Goal: Information Seeking & Learning: Learn about a topic

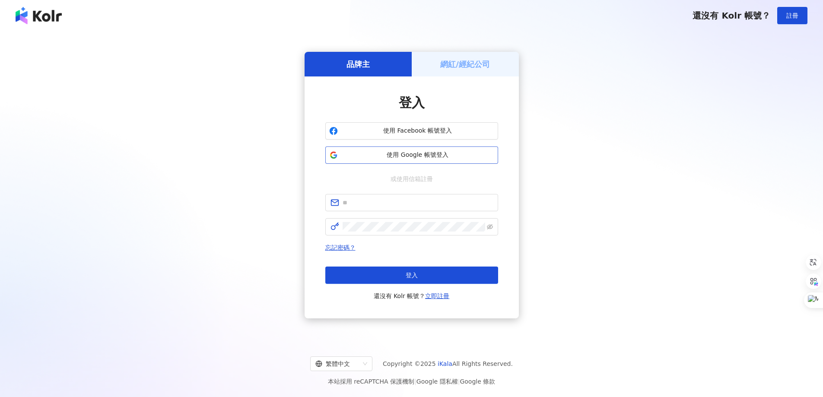
click at [401, 158] on span "使用 Google 帳號登入" at bounding box center [417, 155] width 153 height 9
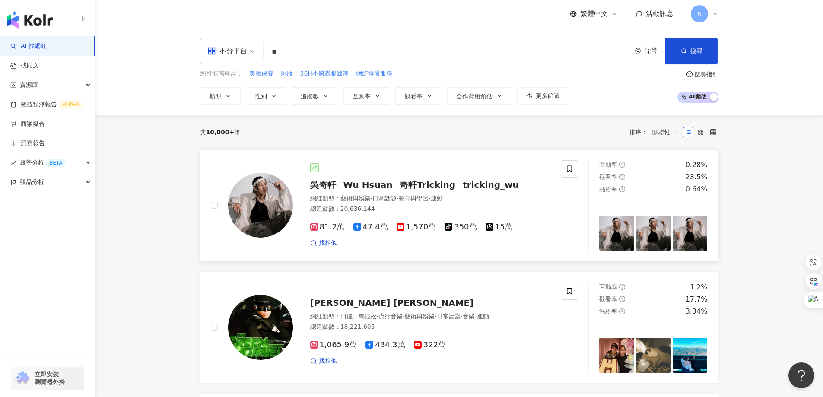
type input "*"
type input "******"
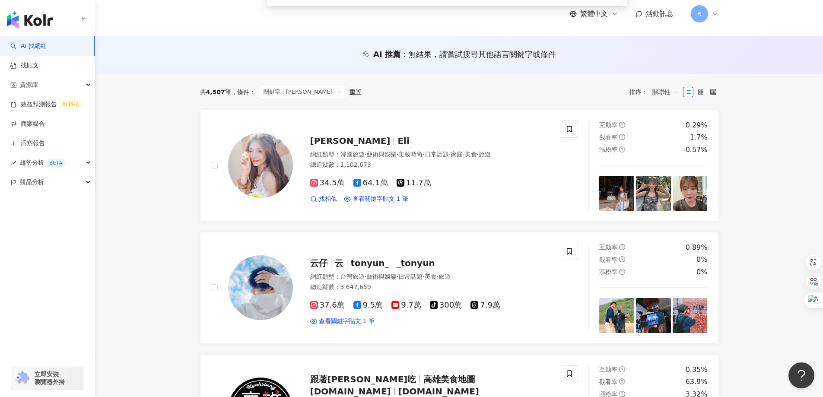
scroll to position [86, 0]
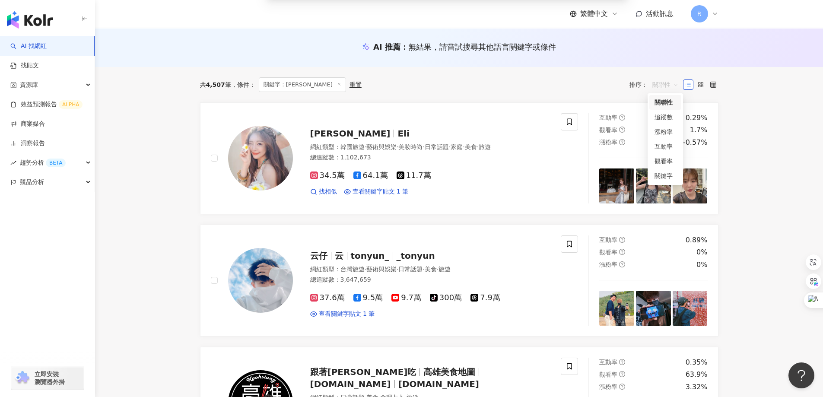
click at [667, 84] on span "關聯性" at bounding box center [665, 85] width 26 height 14
click at [663, 160] on div "觀看率" at bounding box center [665, 160] width 22 height 9
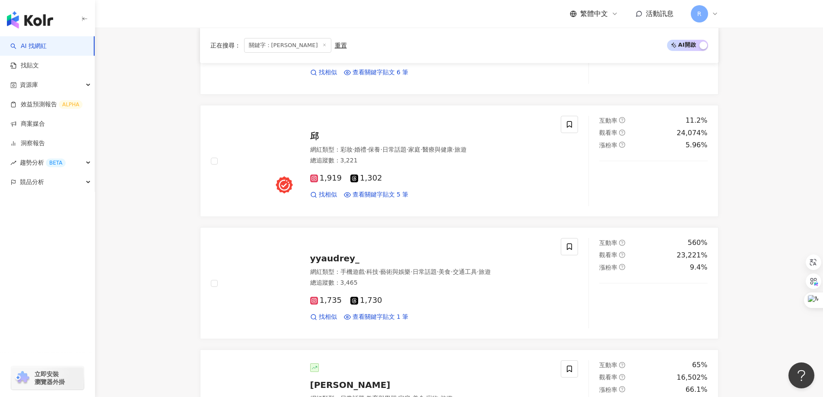
scroll to position [345, 0]
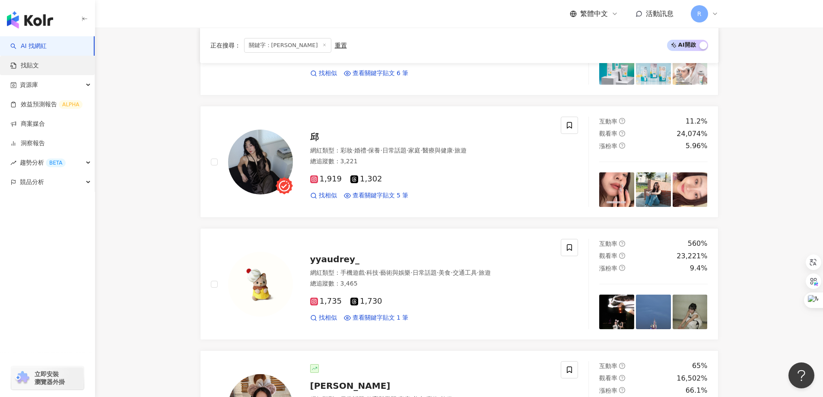
click at [39, 65] on link "找貼文" at bounding box center [24, 65] width 28 height 9
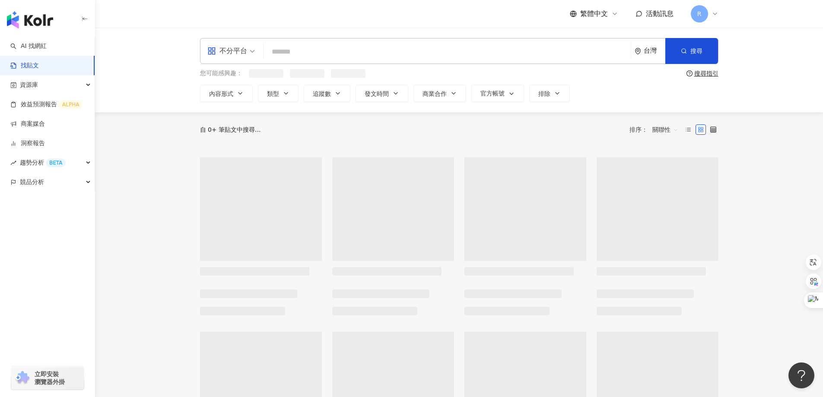
click at [361, 53] on input "search" at bounding box center [447, 51] width 360 height 19
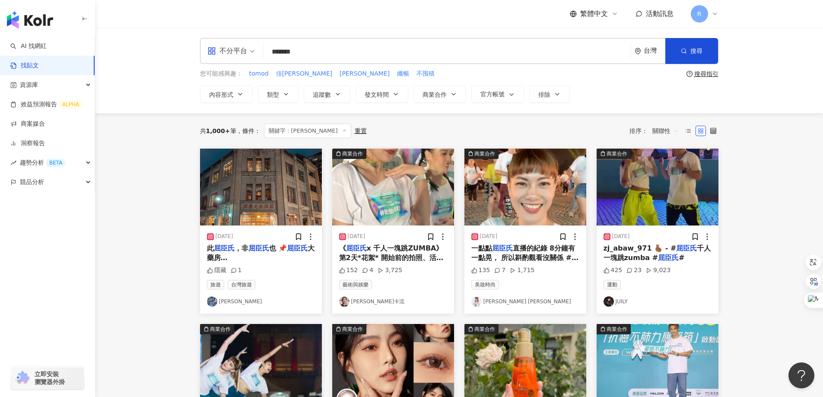
click at [652, 130] on span "關聯性" at bounding box center [665, 131] width 26 height 14
click at [752, 169] on main "不分平台 ******* 台灣 搜尋 searchOperator 插入語法 完全符合 "" 聯集 OR 交集 AND 排除 - 群組 {} 您可能感興趣： …" at bounding box center [459, 381] width 728 height 707
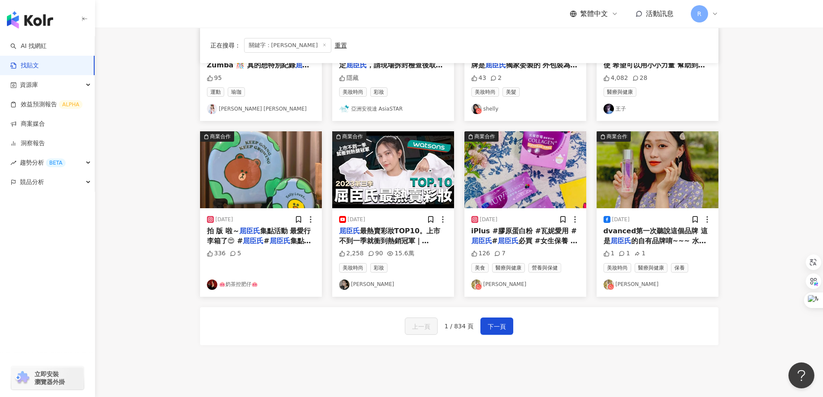
scroll to position [389, 0]
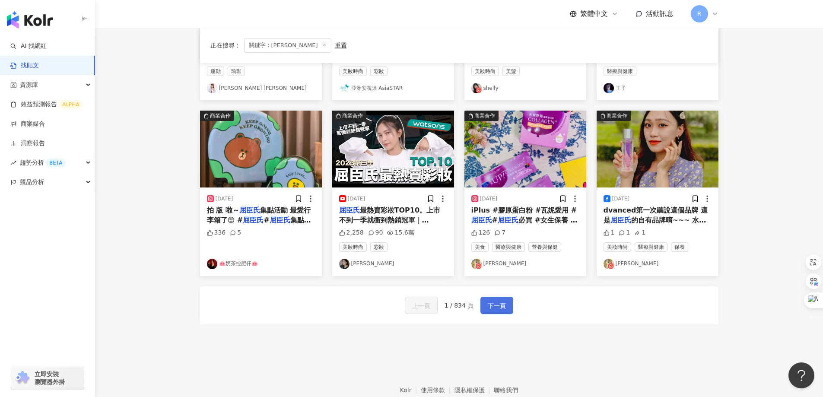
click at [484, 301] on button "下一頁" at bounding box center [496, 305] width 33 height 17
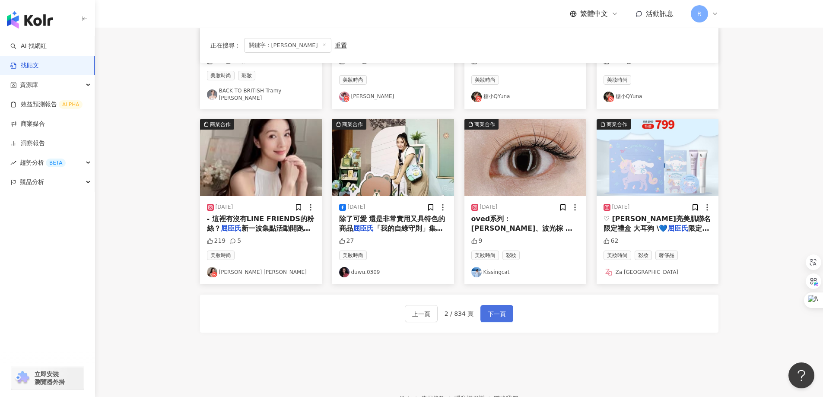
click at [494, 309] on span "下一頁" at bounding box center [497, 314] width 18 height 10
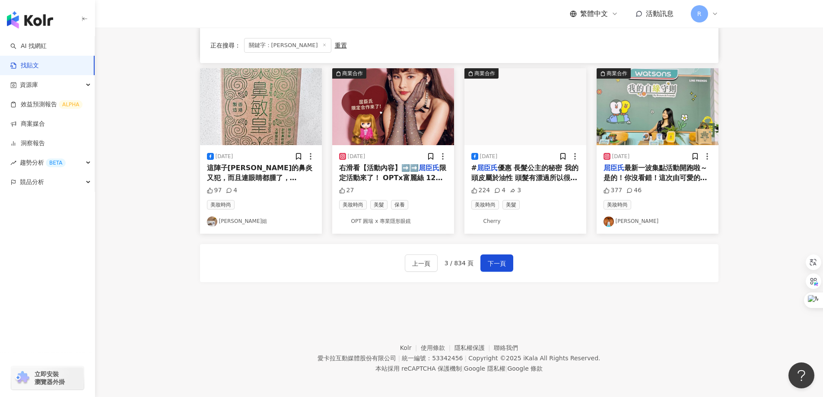
scroll to position [434, 0]
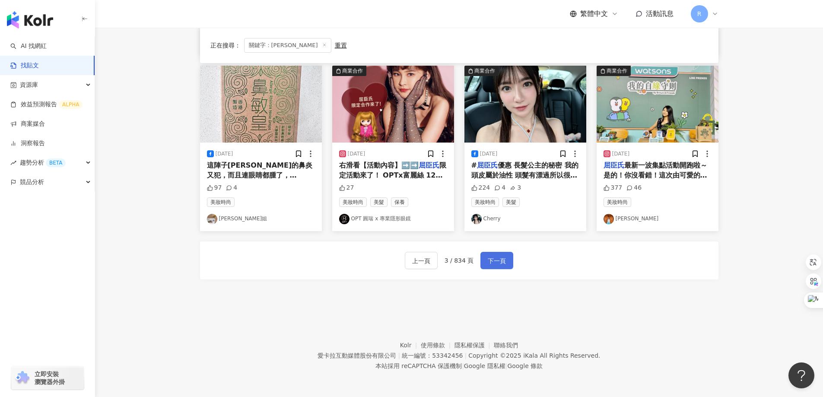
click at [503, 262] on button "下一頁" at bounding box center [496, 260] width 33 height 17
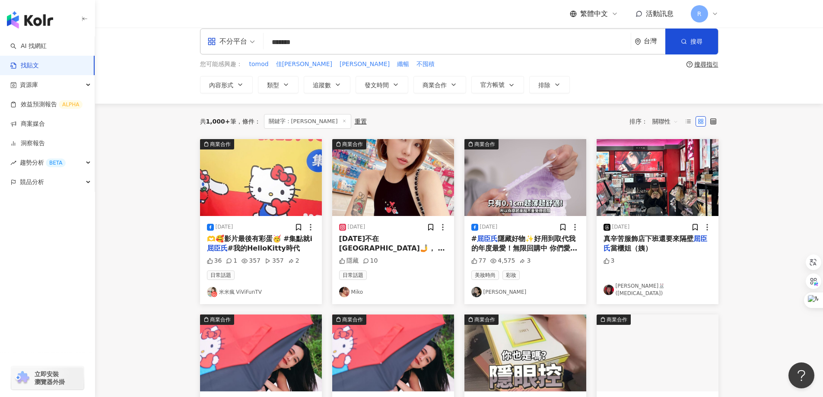
scroll to position [0, 0]
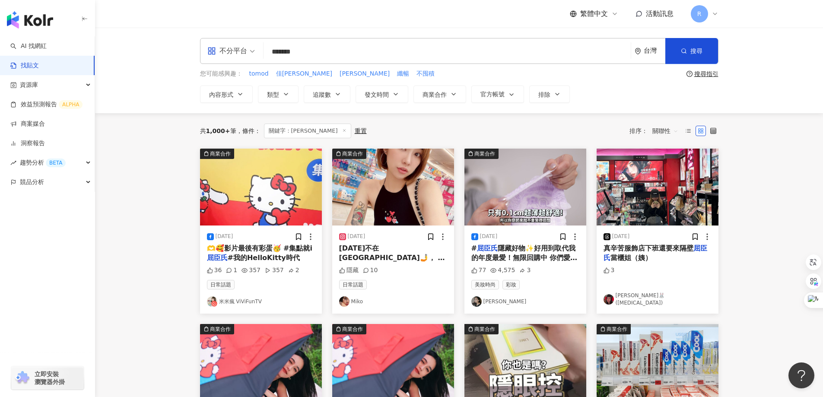
click at [367, 263] on mark "屈臣氏" at bounding box center [356, 267] width 21 height 8
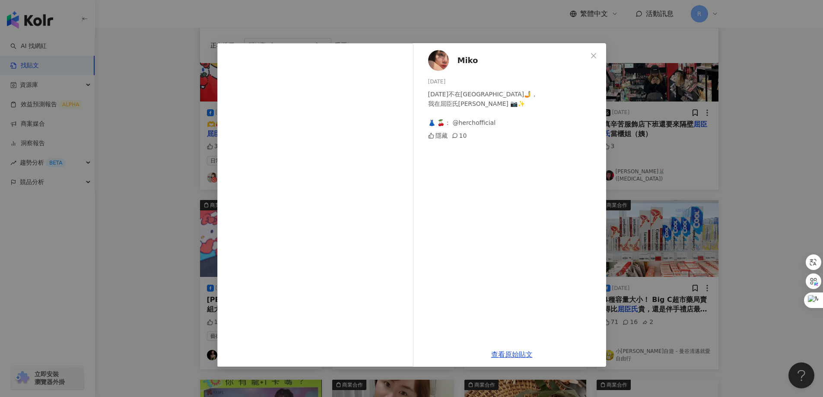
scroll to position [130, 0]
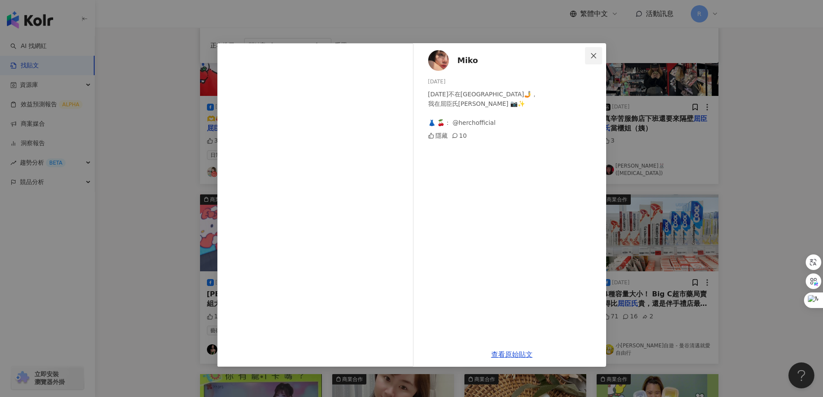
click at [596, 55] on icon "close" at bounding box center [593, 55] width 7 height 7
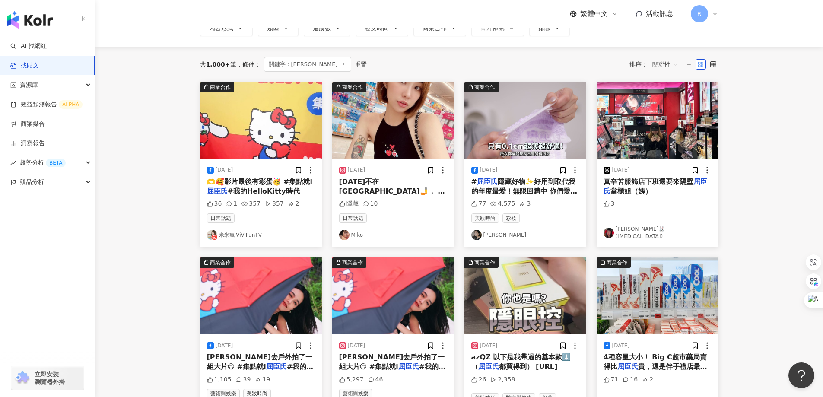
scroll to position [0, 0]
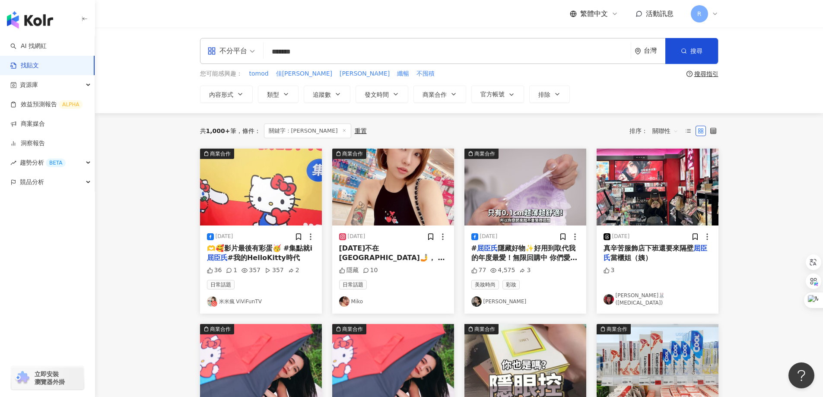
drag, startPoint x: 290, startPoint y: 50, endPoint x: 335, endPoint y: 53, distance: 45.0
click at [335, 53] on input "*******" at bounding box center [447, 51] width 360 height 19
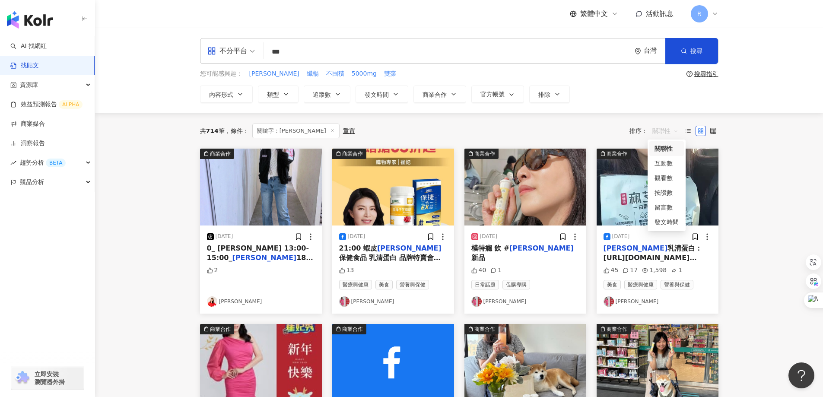
click at [662, 134] on span "關聯性" at bounding box center [665, 131] width 26 height 14
click at [670, 179] on div "觀看數" at bounding box center [666, 177] width 24 height 9
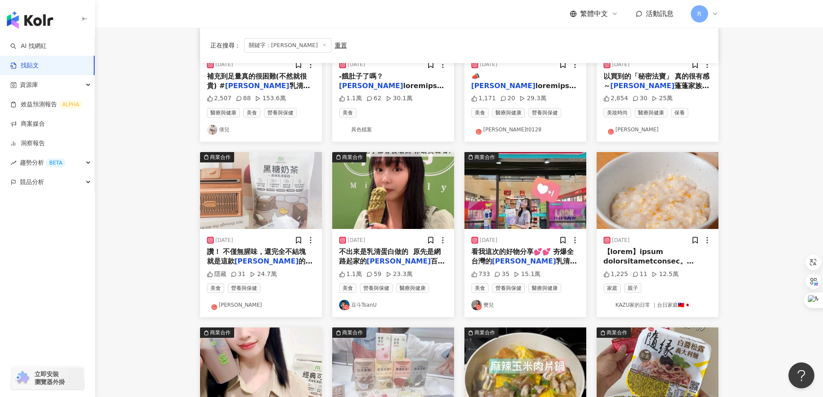
scroll to position [173, 0]
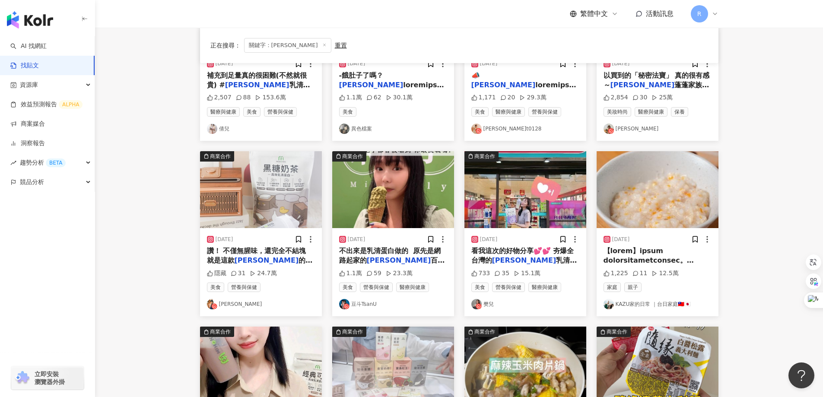
click at [493, 253] on span "看我這次的好物分享💕💕 夯爆全台灣的" at bounding box center [522, 256] width 103 height 18
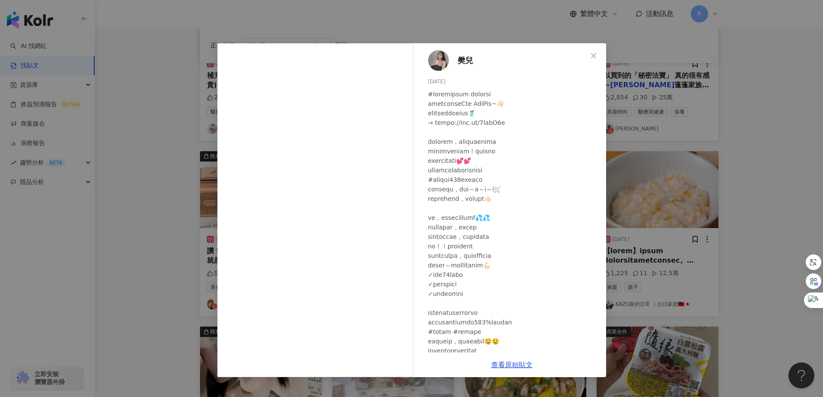
click at [465, 64] on span "樊兒" at bounding box center [465, 60] width 16 height 12
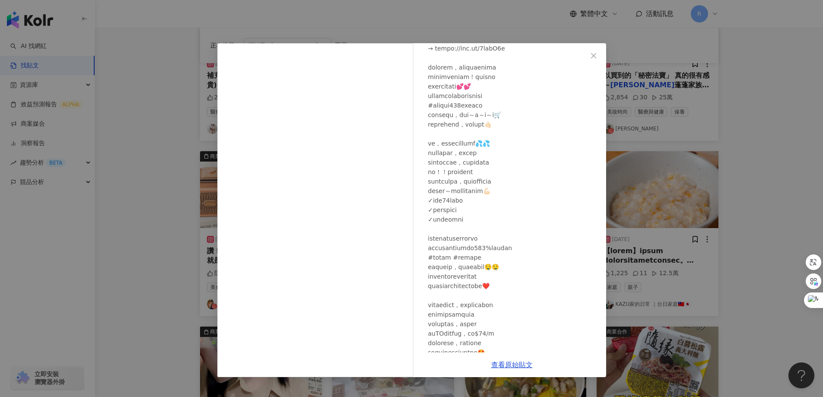
scroll to position [149, 0]
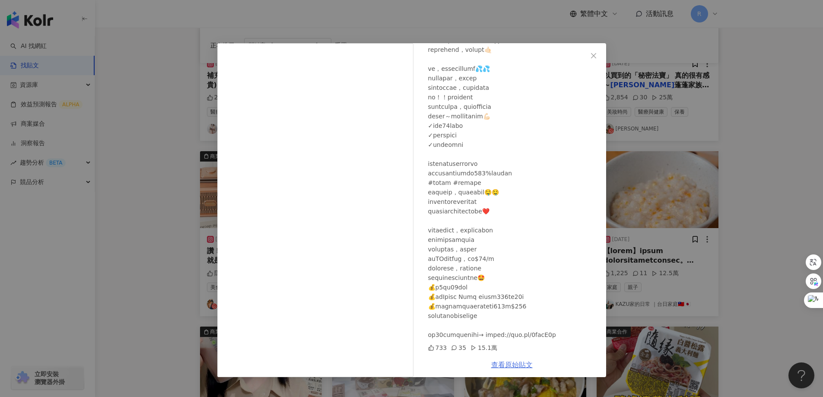
click at [515, 364] on link "查看原始貼文" at bounding box center [511, 365] width 41 height 8
click at [594, 57] on icon "close" at bounding box center [593, 55] width 7 height 7
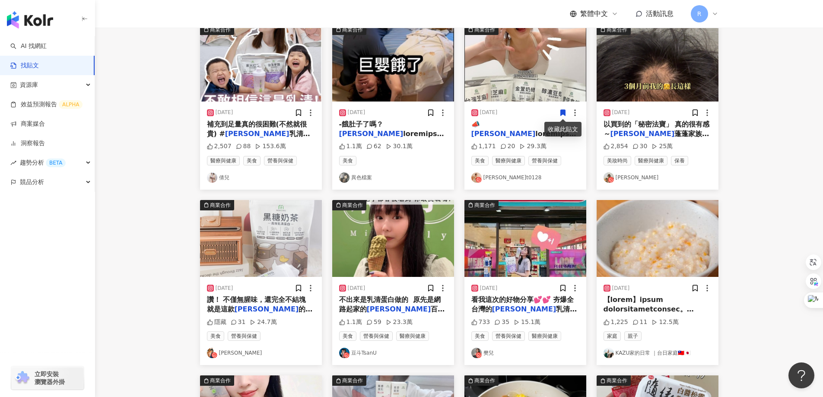
scroll to position [0, 0]
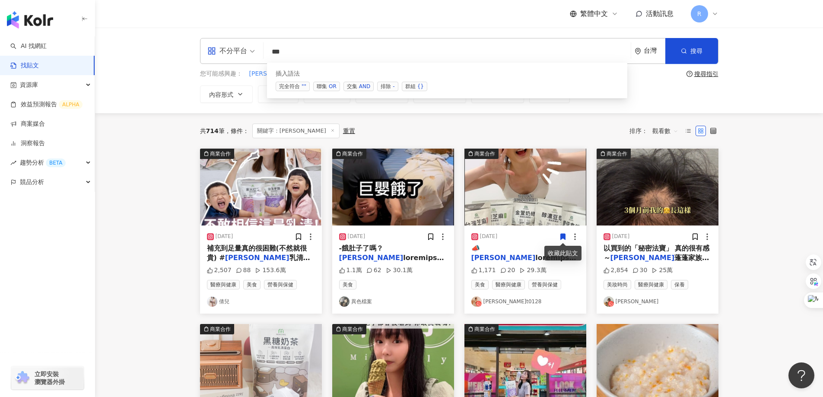
drag, startPoint x: 251, startPoint y: 44, endPoint x: 246, endPoint y: 43, distance: 5.3
click at [246, 43] on div "不分平台 ** 台灣 搜尋 searchOperator 插入語法 完全符合 "" 聯集 OR 交集 AND 排除 - 群組 {}" at bounding box center [459, 51] width 518 height 26
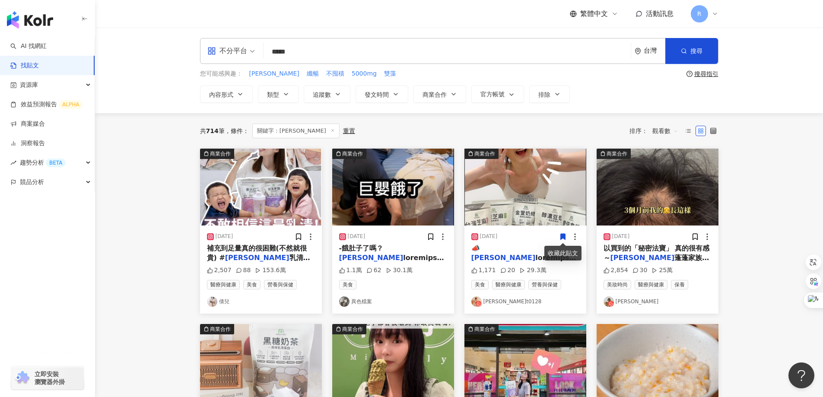
type input "*****"
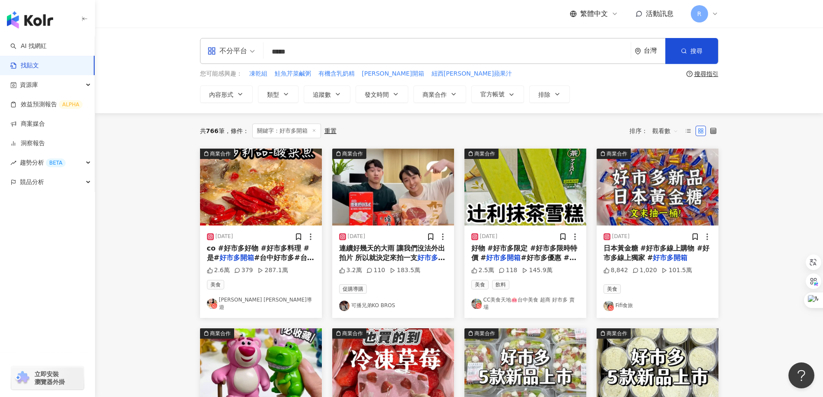
click at [396, 257] on span "連續好幾天的大雨 讓我們沒法外出拍片 所以就決定來拍一支" at bounding box center [392, 253] width 106 height 18
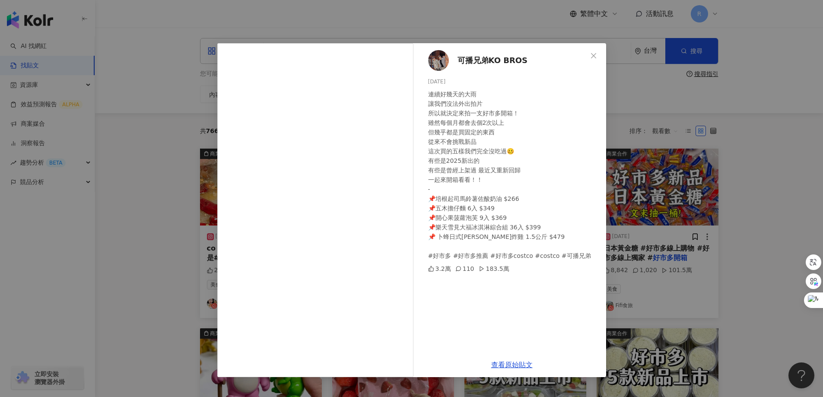
click at [480, 54] on span "可播兄弟KO BROS" at bounding box center [492, 60] width 70 height 12
click at [593, 55] on icon "close" at bounding box center [593, 55] width 5 height 5
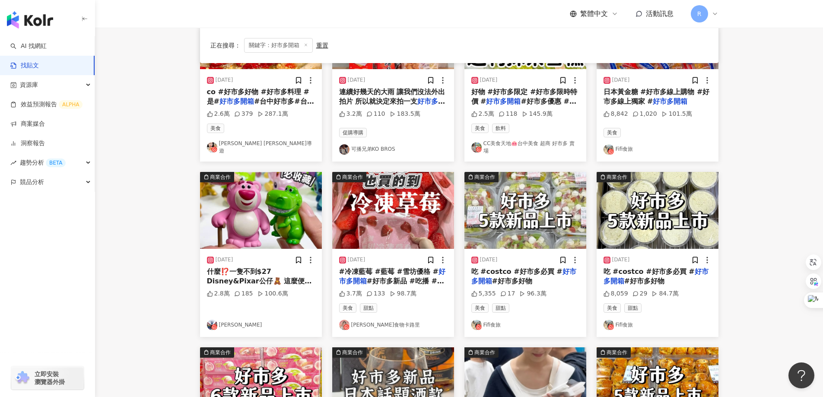
scroll to position [174, 0]
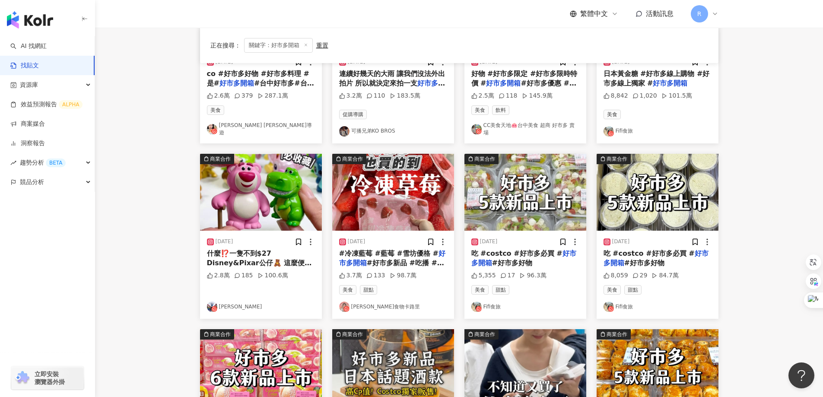
click at [634, 259] on span "#好市多好物" at bounding box center [644, 263] width 40 height 8
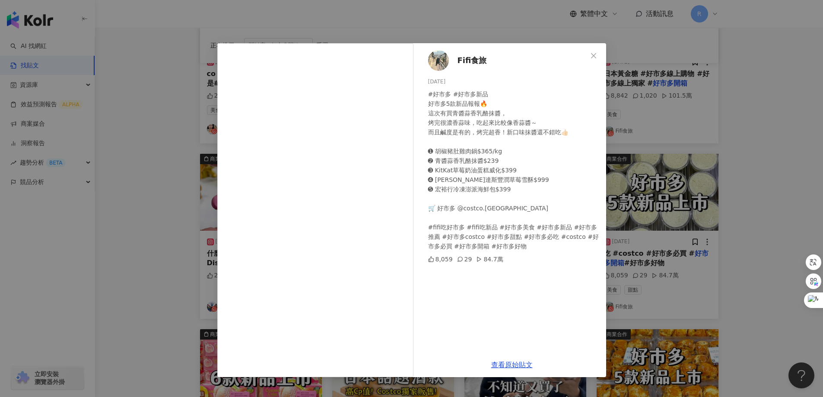
click at [469, 62] on span "Fifi食旅" at bounding box center [471, 60] width 29 height 12
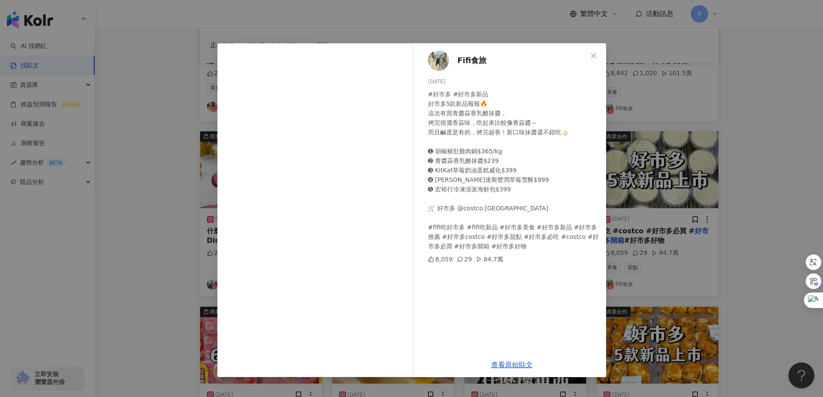
scroll to position [261, 0]
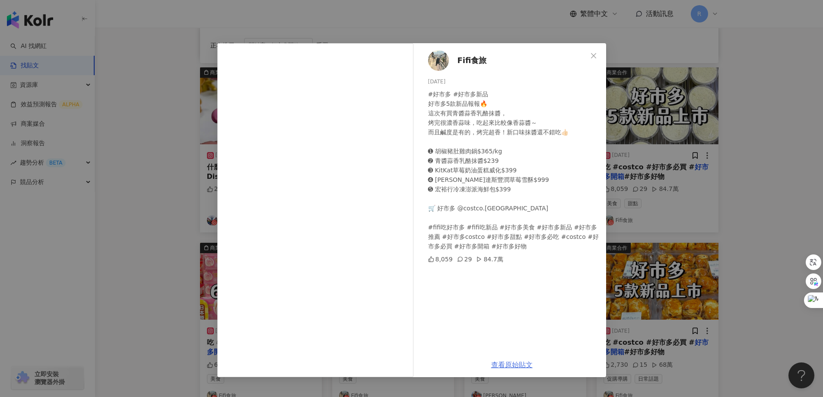
click at [516, 366] on link "查看原始貼文" at bounding box center [511, 365] width 41 height 8
click at [591, 54] on icon "close" at bounding box center [593, 55] width 7 height 7
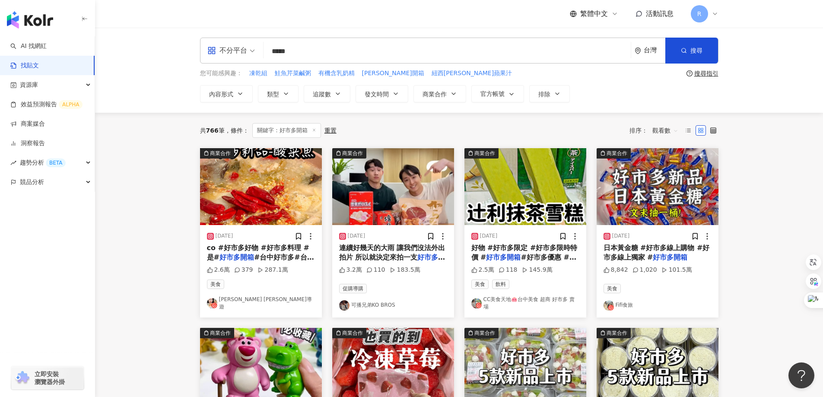
scroll to position [0, 0]
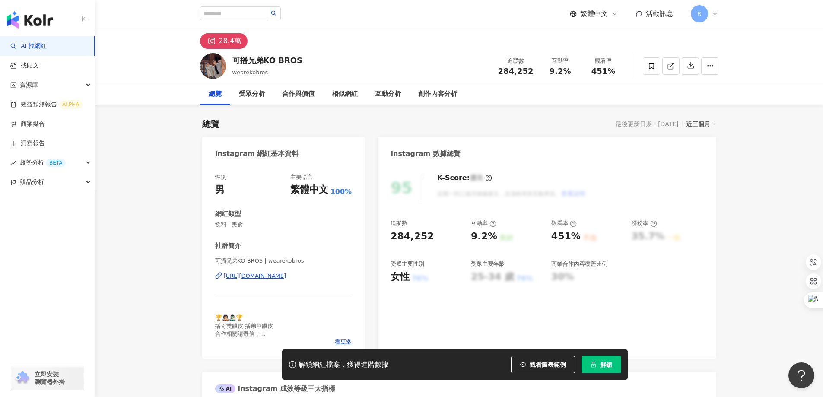
click at [286, 278] on div "[URL][DOMAIN_NAME]" at bounding box center [255, 276] width 63 height 8
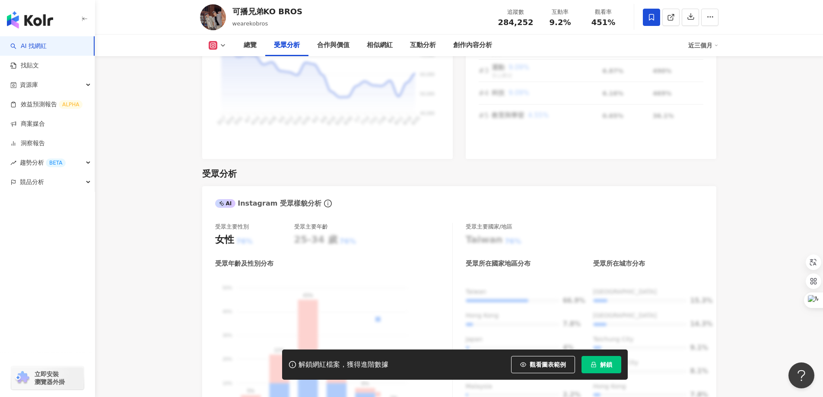
scroll to position [993, 0]
